Goal: Book appointment/travel/reservation

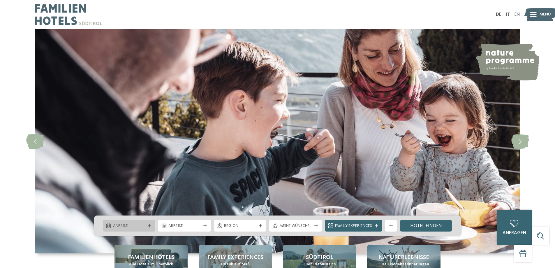
click at [149, 225] on icon at bounding box center [149, 225] width 3 height 3
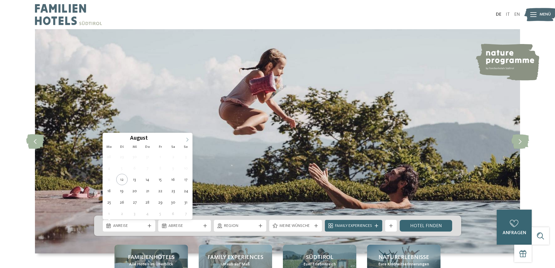
click at [189, 140] on icon at bounding box center [187, 139] width 4 height 4
type input "****"
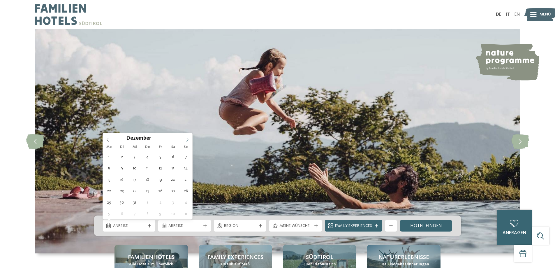
click at [189, 140] on icon at bounding box center [187, 139] width 4 height 4
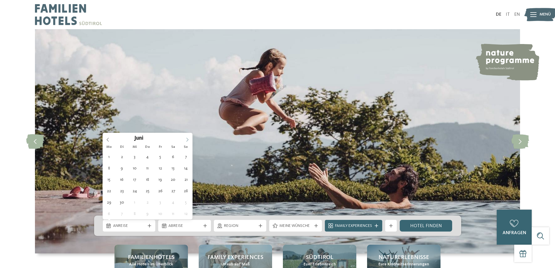
click at [189, 140] on icon at bounding box center [187, 139] width 4 height 4
click at [186, 140] on icon at bounding box center [187, 139] width 4 height 4
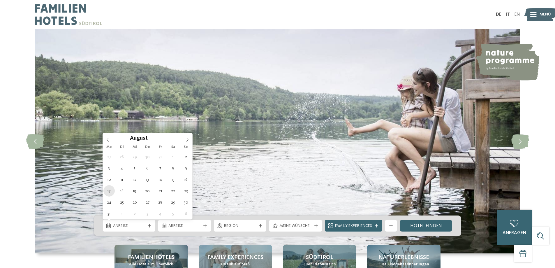
type div "[DATE]"
type input "****"
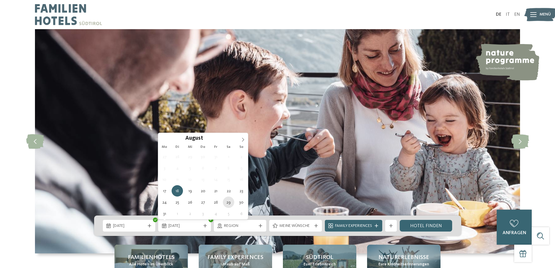
type div "[DATE]"
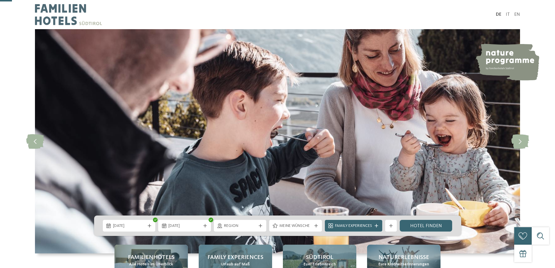
scroll to position [58, 0]
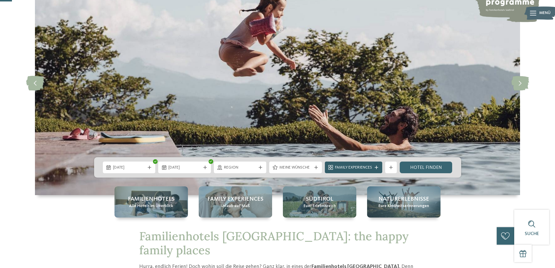
click at [372, 169] on span "Family Experiences" at bounding box center [353, 168] width 37 height 6
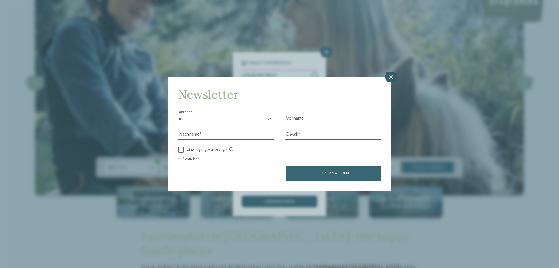
click at [391, 77] on icon at bounding box center [391, 77] width 13 height 10
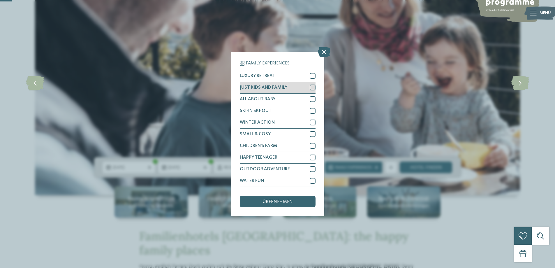
click at [312, 89] on div at bounding box center [313, 87] width 6 height 6
click at [294, 200] on div "übernehmen" at bounding box center [278, 201] width 76 height 12
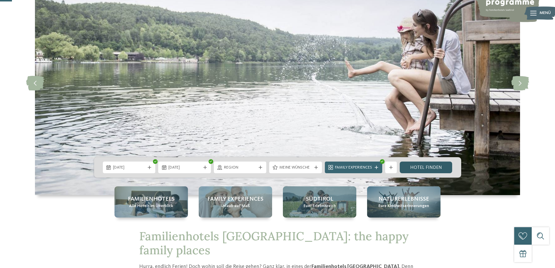
click at [410, 167] on link "Hotel finden" at bounding box center [426, 167] width 53 height 12
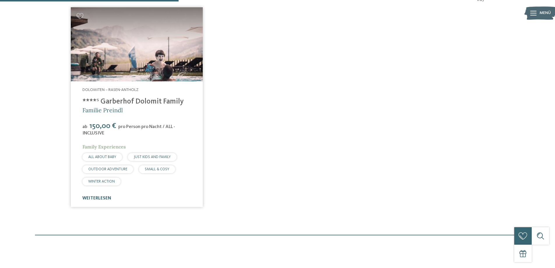
scroll to position [162, 0]
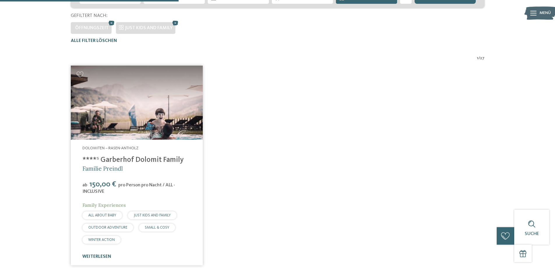
click at [157, 133] on img at bounding box center [137, 103] width 132 height 74
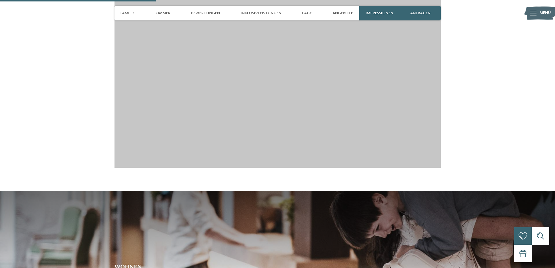
scroll to position [874, 0]
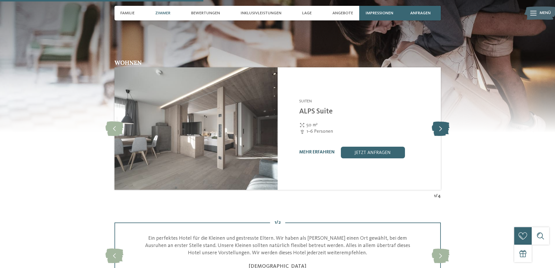
click at [440, 125] on icon at bounding box center [441, 128] width 18 height 15
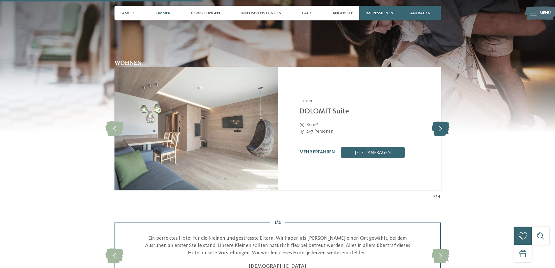
click at [443, 121] on icon at bounding box center [441, 128] width 18 height 15
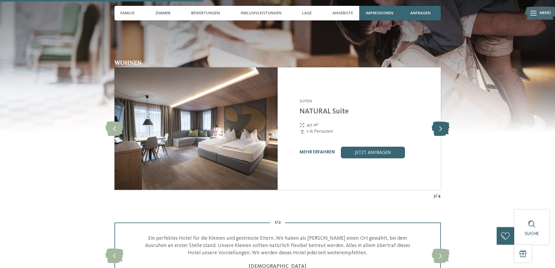
click at [443, 121] on icon at bounding box center [441, 128] width 18 height 15
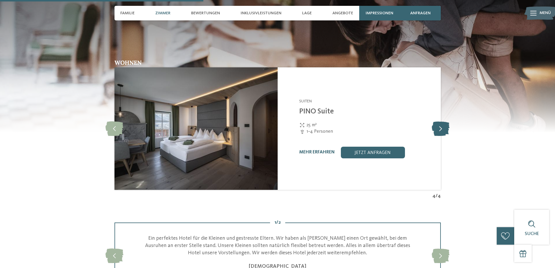
click at [443, 121] on icon at bounding box center [441, 128] width 18 height 15
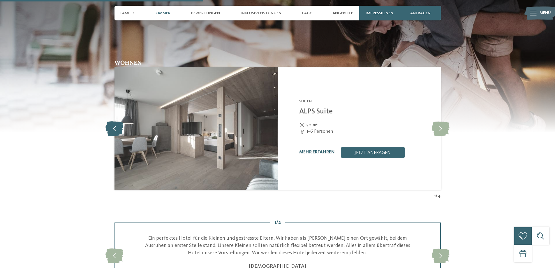
click at [118, 123] on icon at bounding box center [114, 128] width 18 height 15
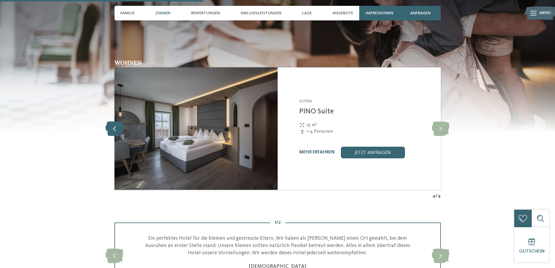
click at [118, 123] on icon at bounding box center [114, 128] width 18 height 15
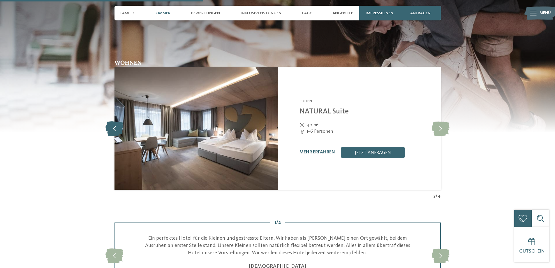
click at [118, 123] on icon at bounding box center [114, 128] width 18 height 15
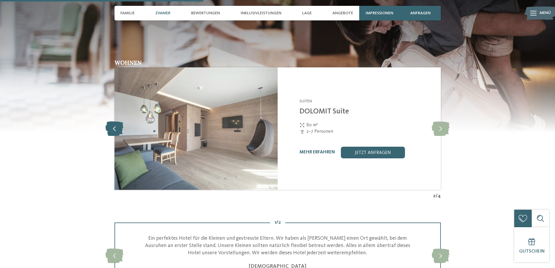
click at [118, 123] on icon at bounding box center [114, 128] width 18 height 15
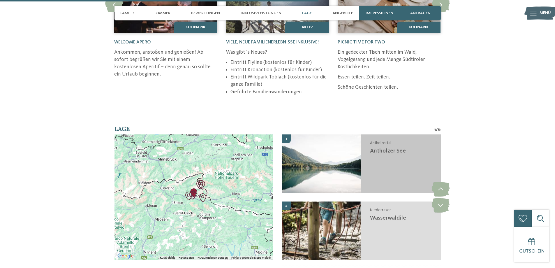
scroll to position [1398, 0]
